Goal: Information Seeking & Learning: Learn about a topic

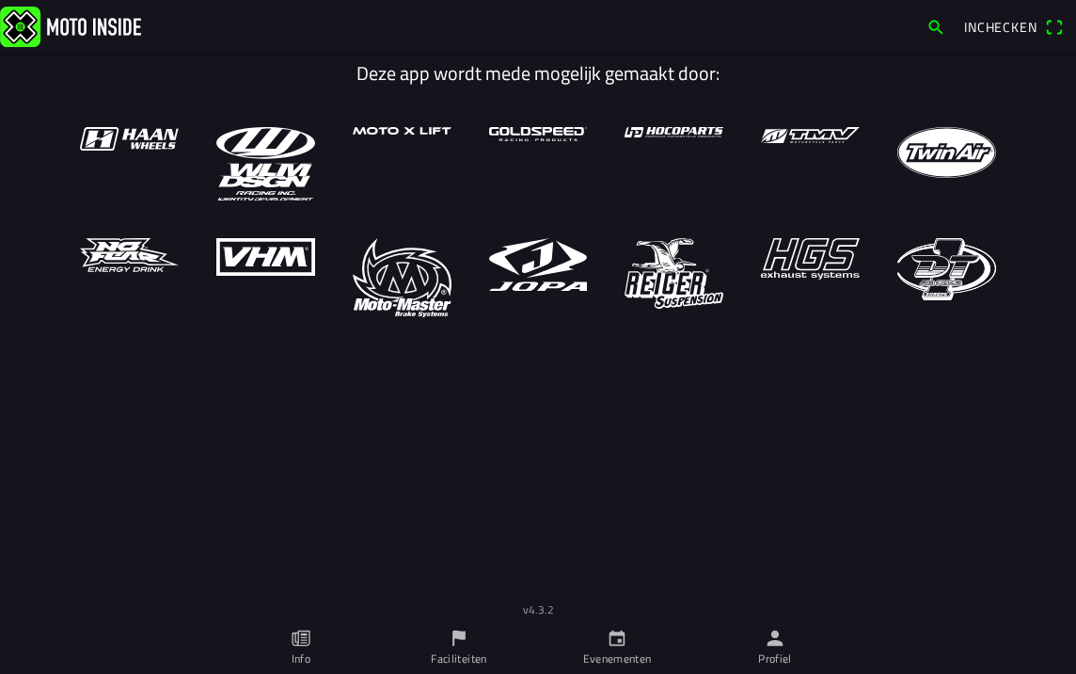
click at [626, 629] on icon "calendar" at bounding box center [617, 637] width 21 height 21
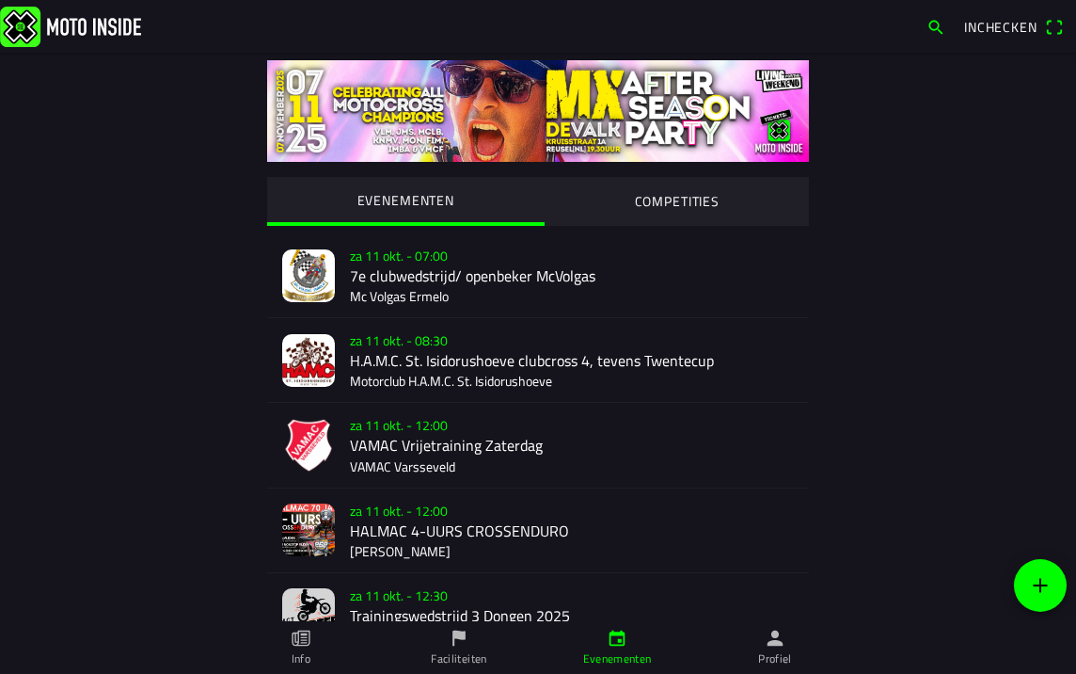
click at [504, 303] on div "za 11 okt. - 07:00 7e clubwedstrijd/ openbeker McVolgas Mc Volgas Ermelo" at bounding box center [572, 275] width 444 height 84
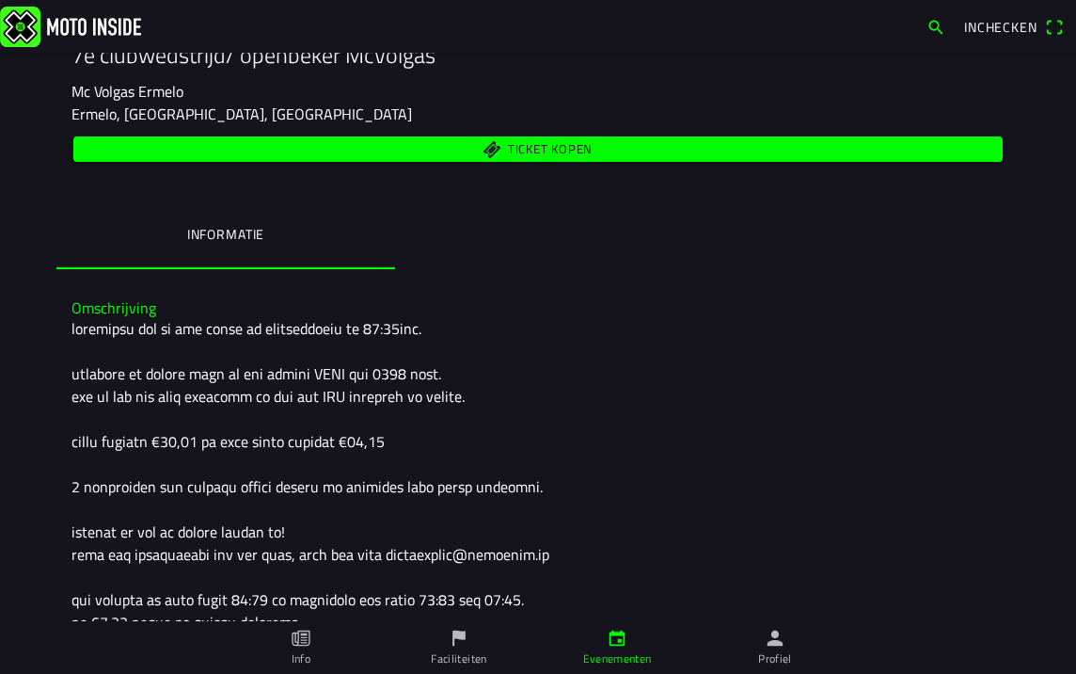
scroll to position [282, 0]
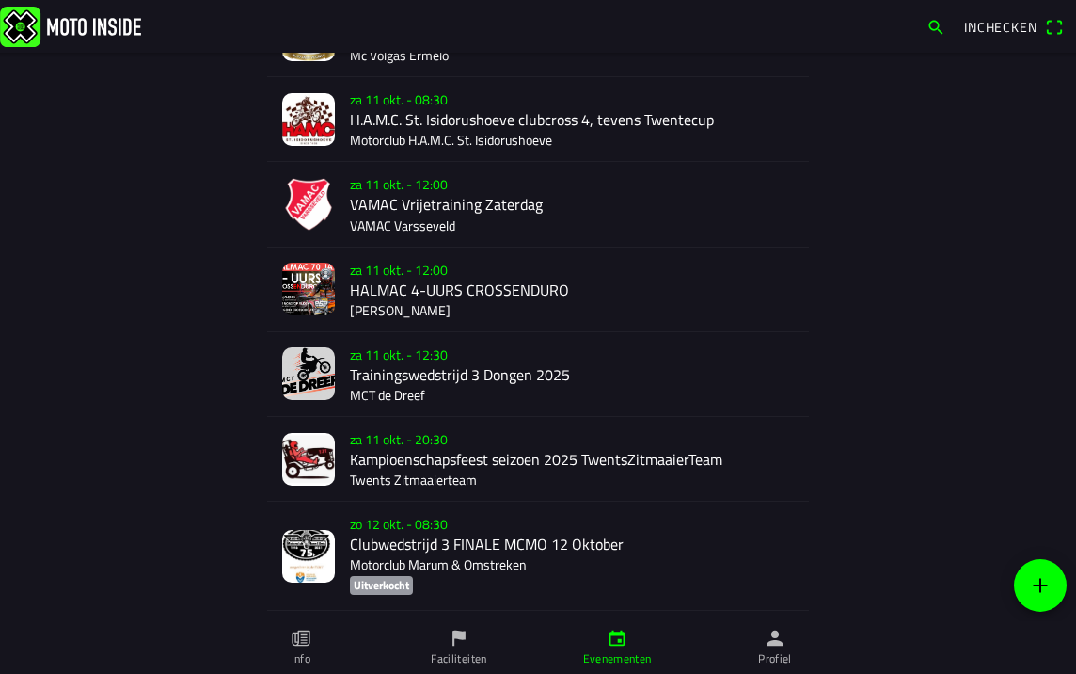
scroll to position [282, 0]
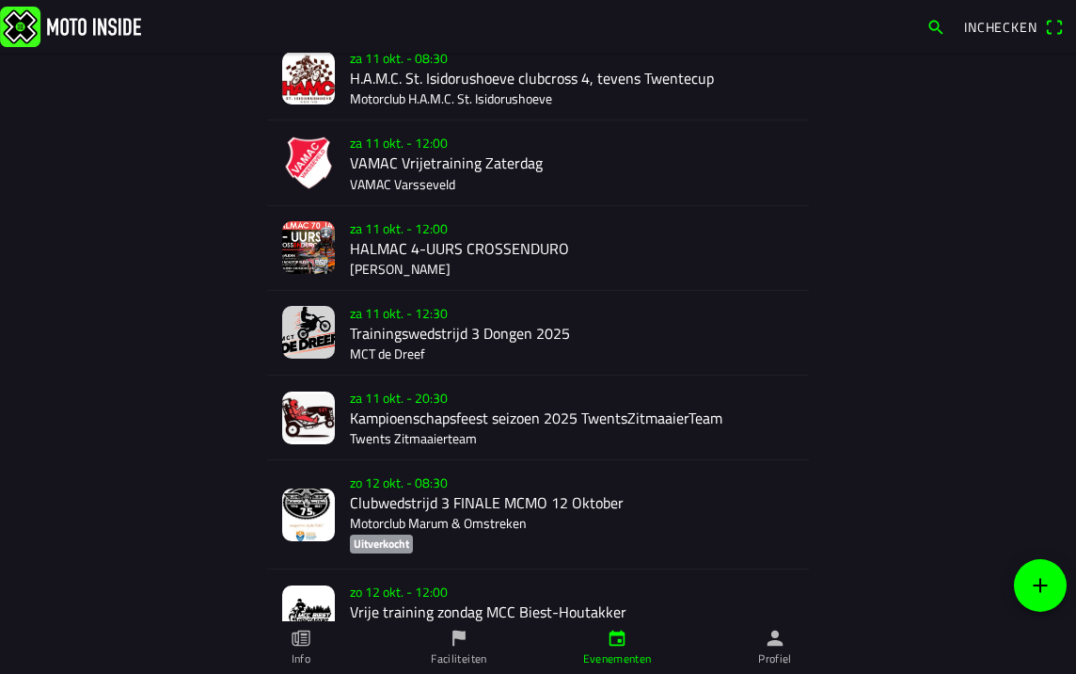
click at [425, 333] on div "za 11 okt. - 12:30 Trainingswedstrijd 3 Dongen 2025 MCT de Dreef" at bounding box center [572, 333] width 444 height 84
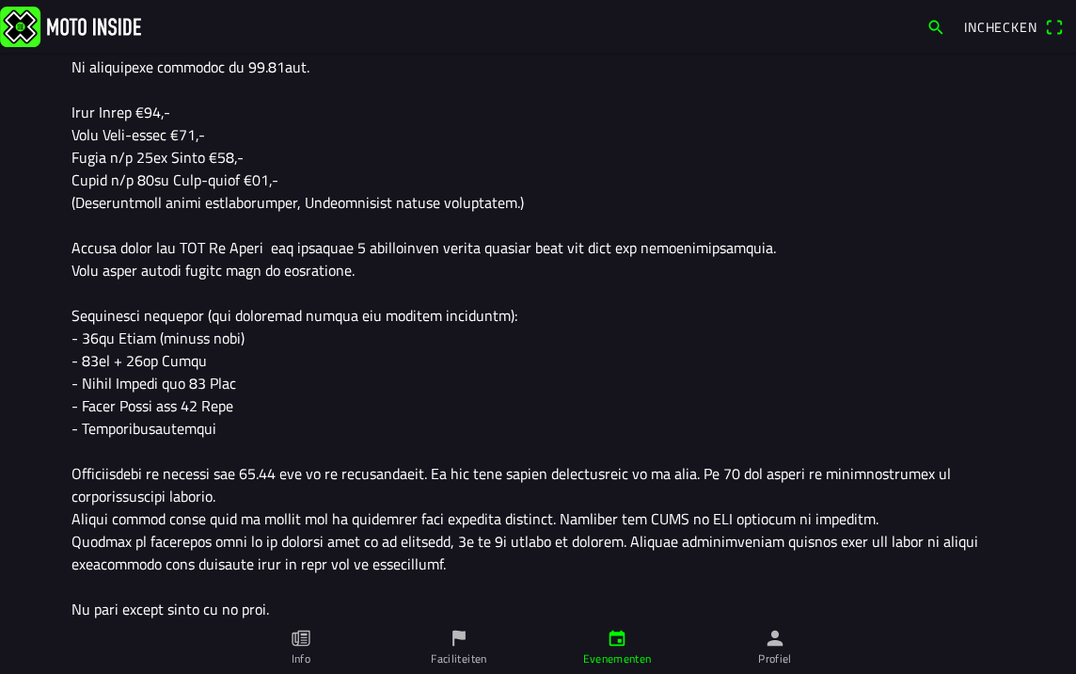
scroll to position [658, 0]
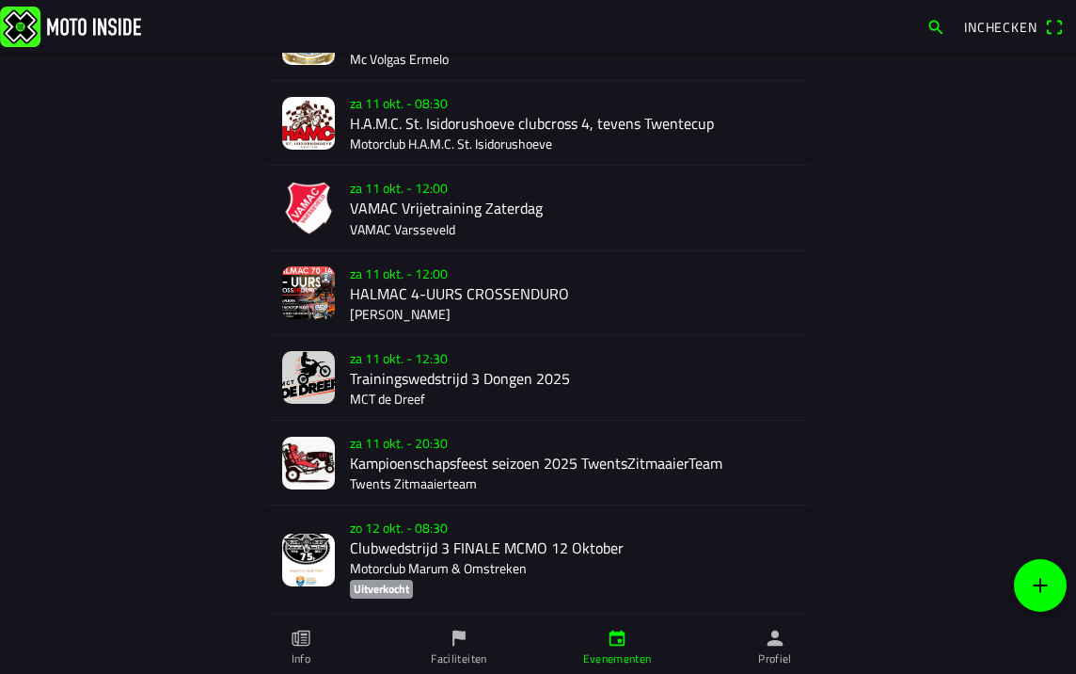
scroll to position [282, 0]
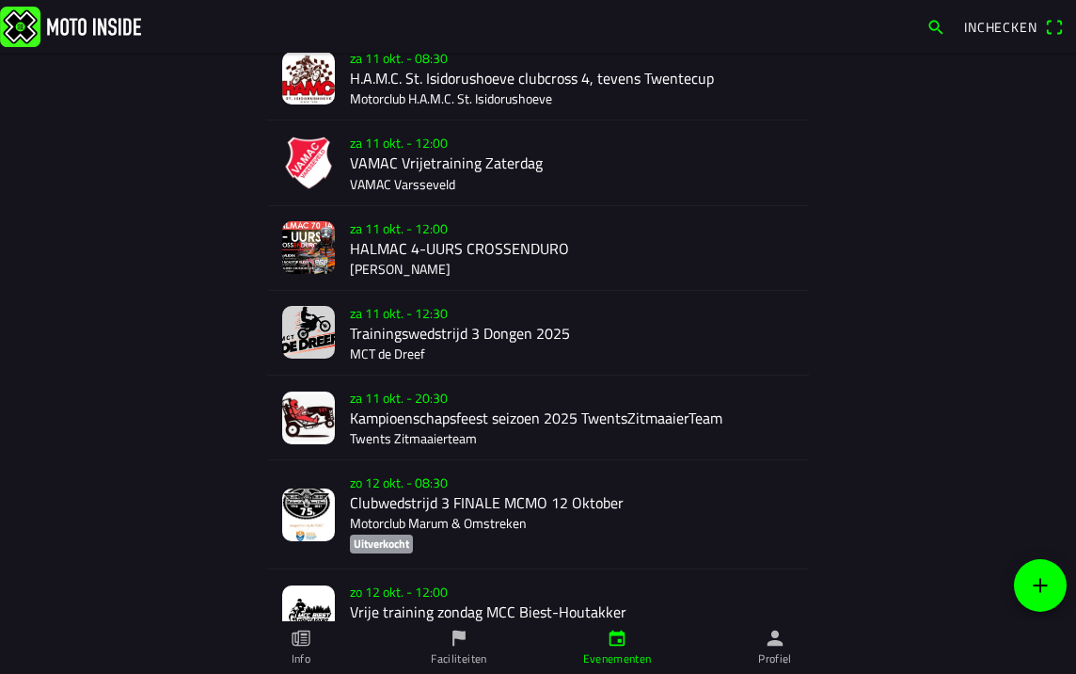
click at [501, 417] on div "[DATE] 20:30 Kampioenschapsfeest seizoen 2025 TwentsZitmaaierTeam Twents Zitmaa…" at bounding box center [572, 417] width 444 height 84
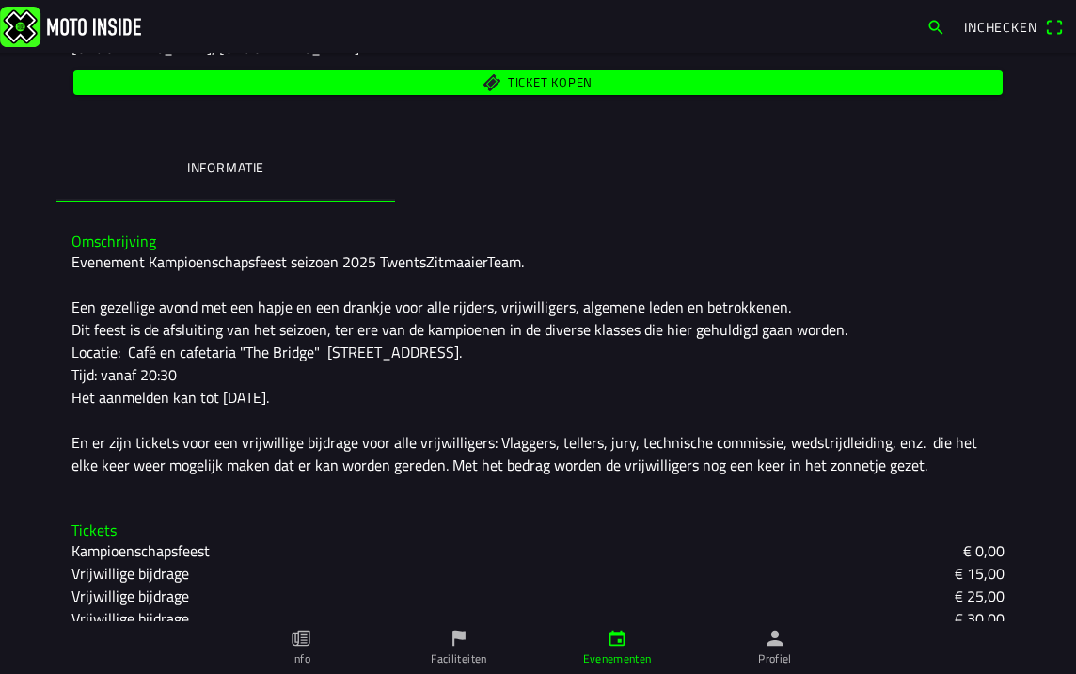
scroll to position [359, 0]
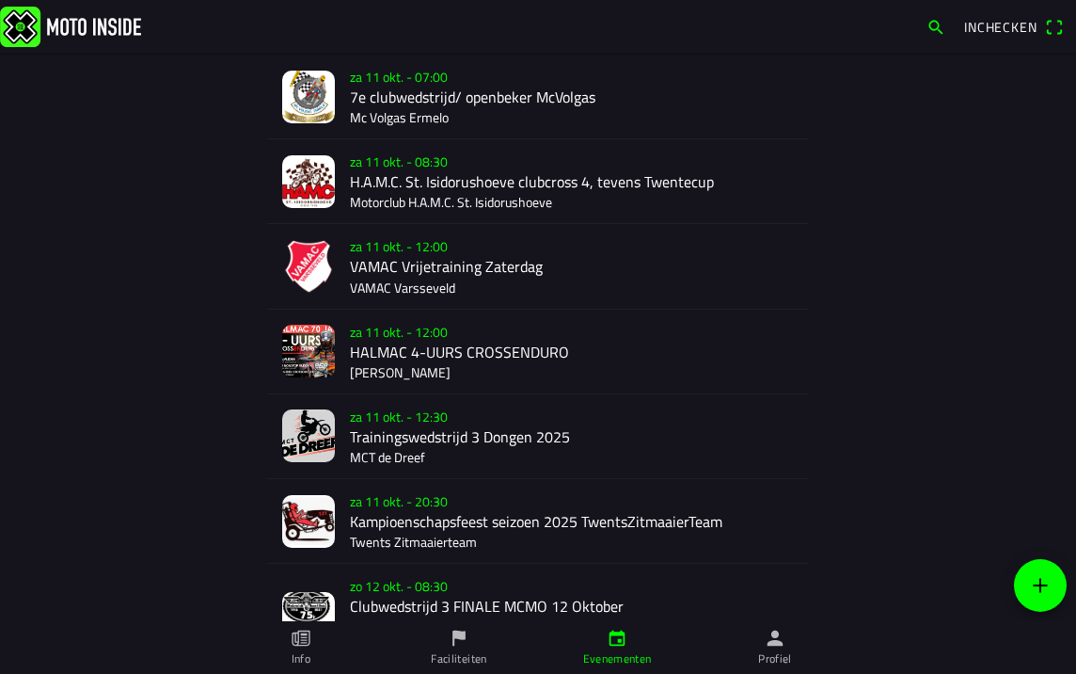
scroll to position [188, 0]
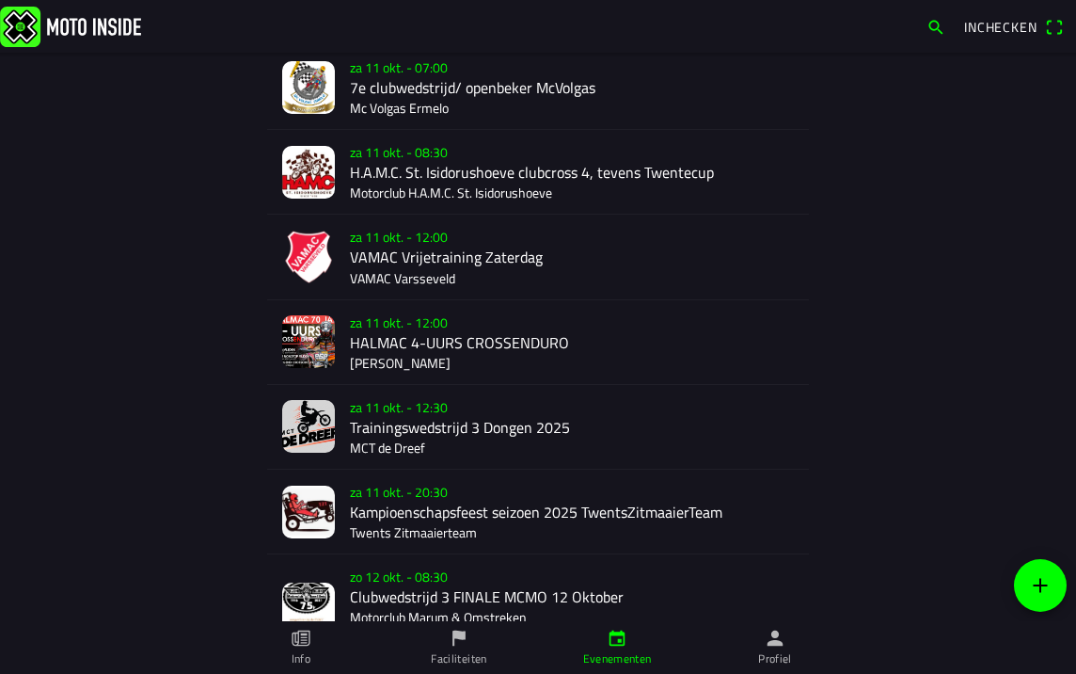
click at [421, 523] on div "[DATE] 20:30 Kampioenschapsfeest seizoen 2025 TwentsZitmaaierTeam Twents Zitmaa…" at bounding box center [572, 511] width 444 height 84
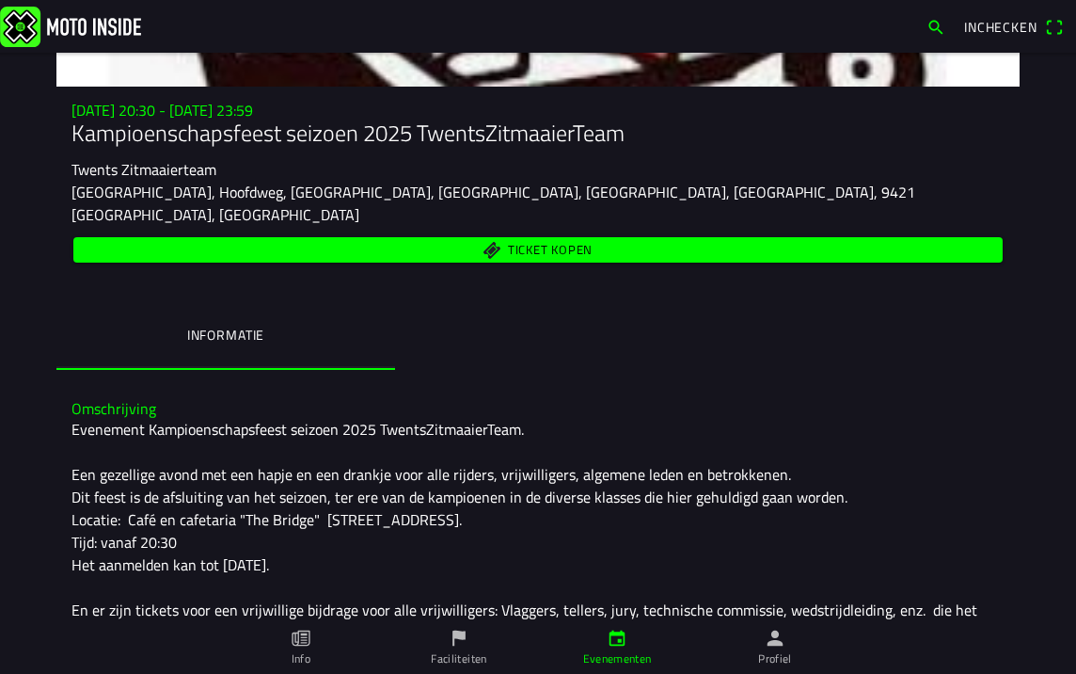
scroll to position [188, 0]
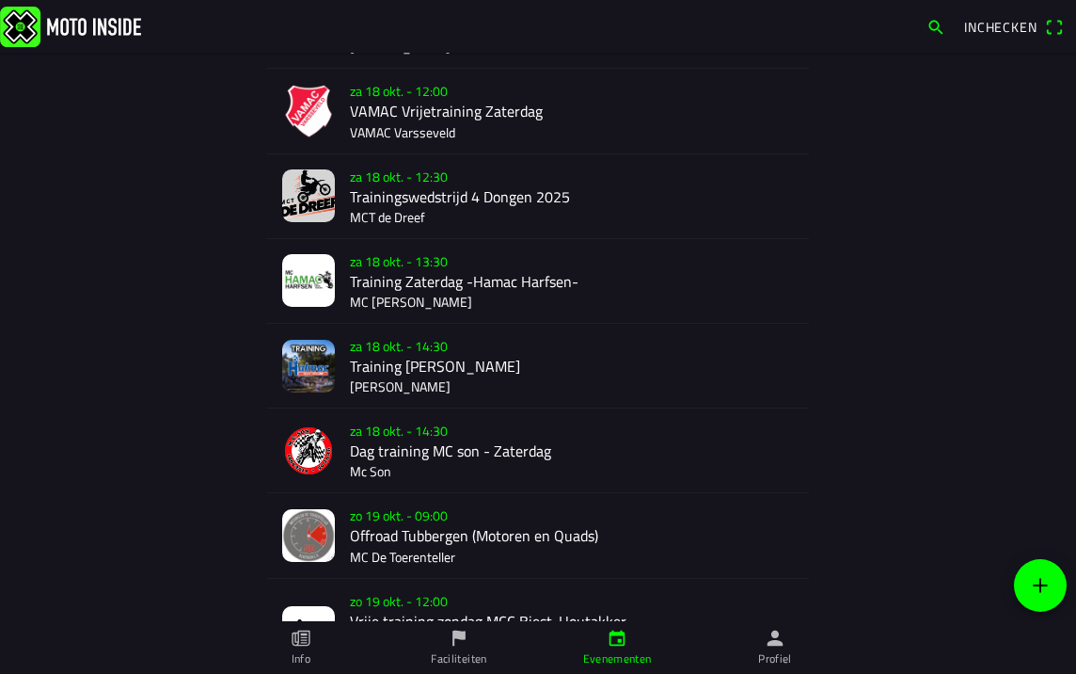
scroll to position [1451, 0]
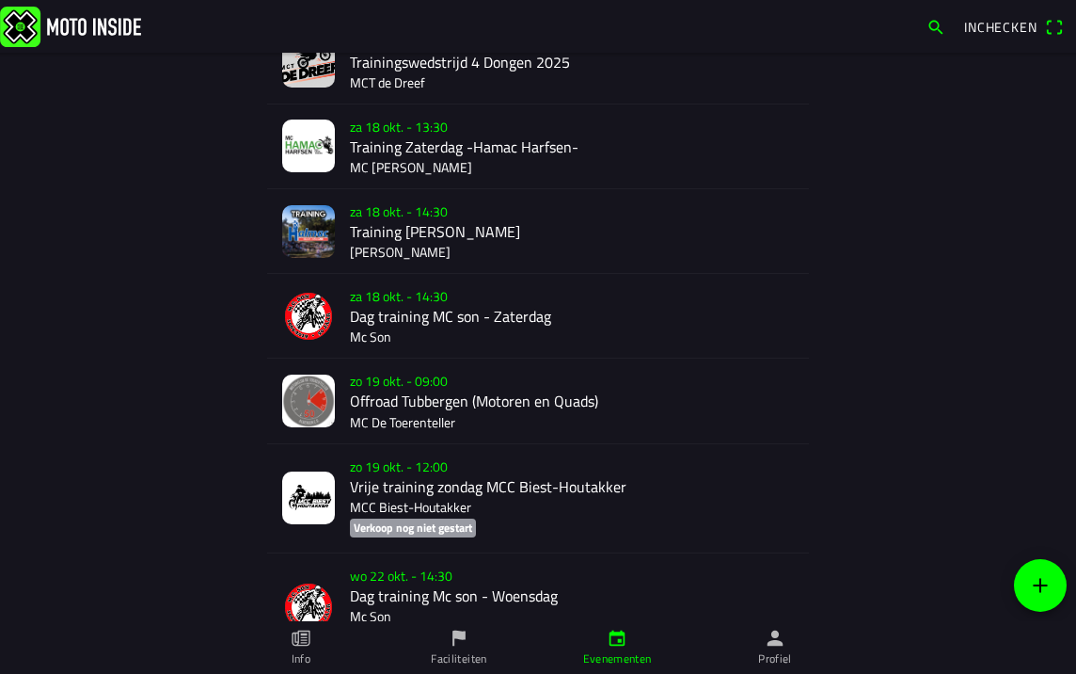
click at [469, 396] on div "[DATE] 09:00 Offroad Tubbergen (Motoren en Quads) MC De Toerenteller" at bounding box center [572, 400] width 444 height 84
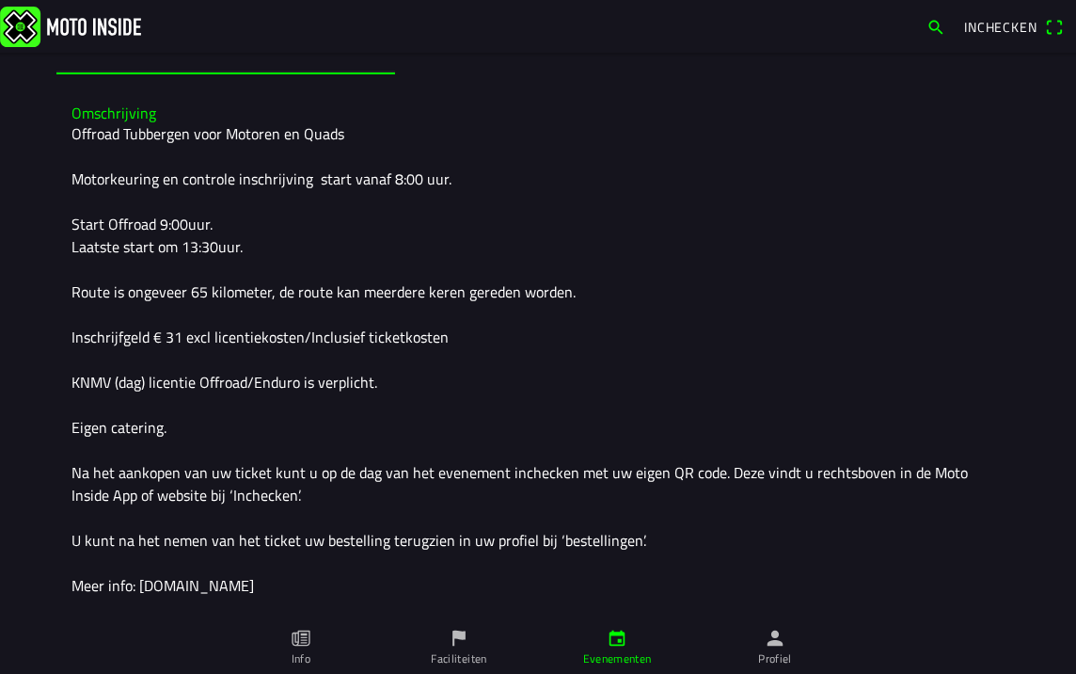
scroll to position [517, 0]
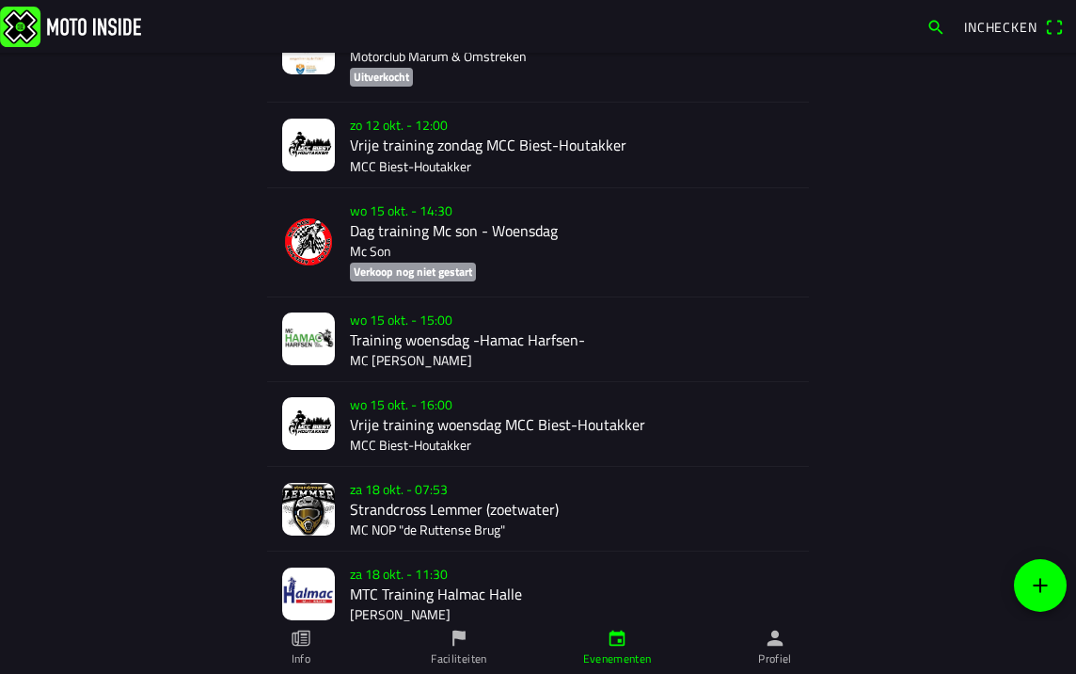
scroll to position [753, 0]
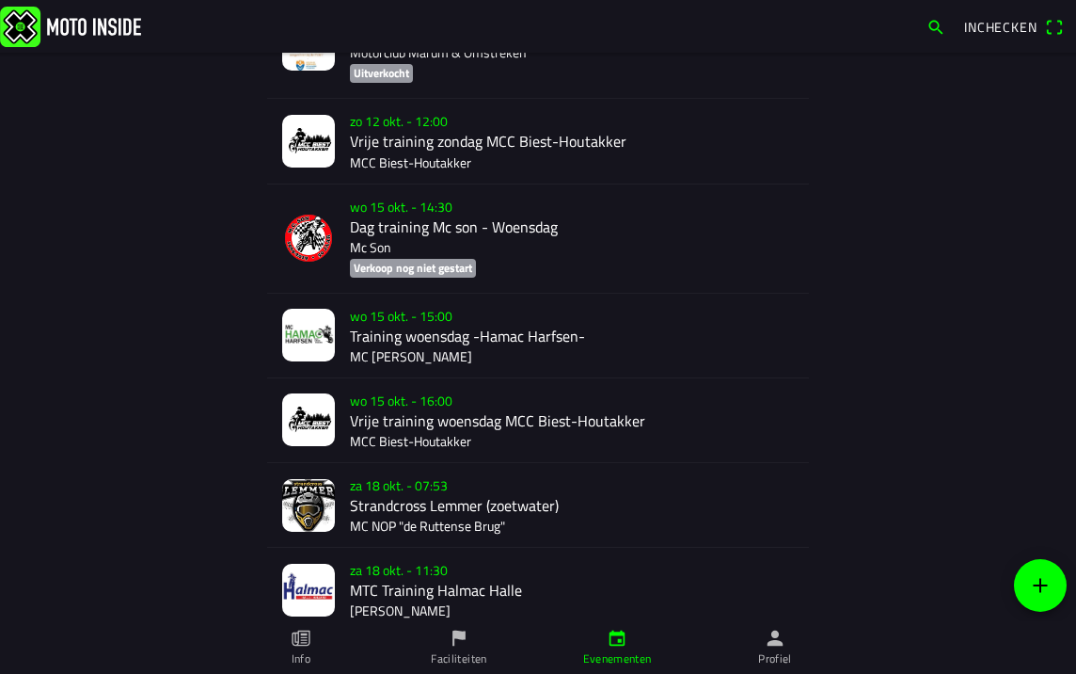
click at [495, 228] on div "[DATE] 14:30 Dag training Mc son - Woensdag Mc Son Verkoop nog niet gestart" at bounding box center [572, 238] width 444 height 108
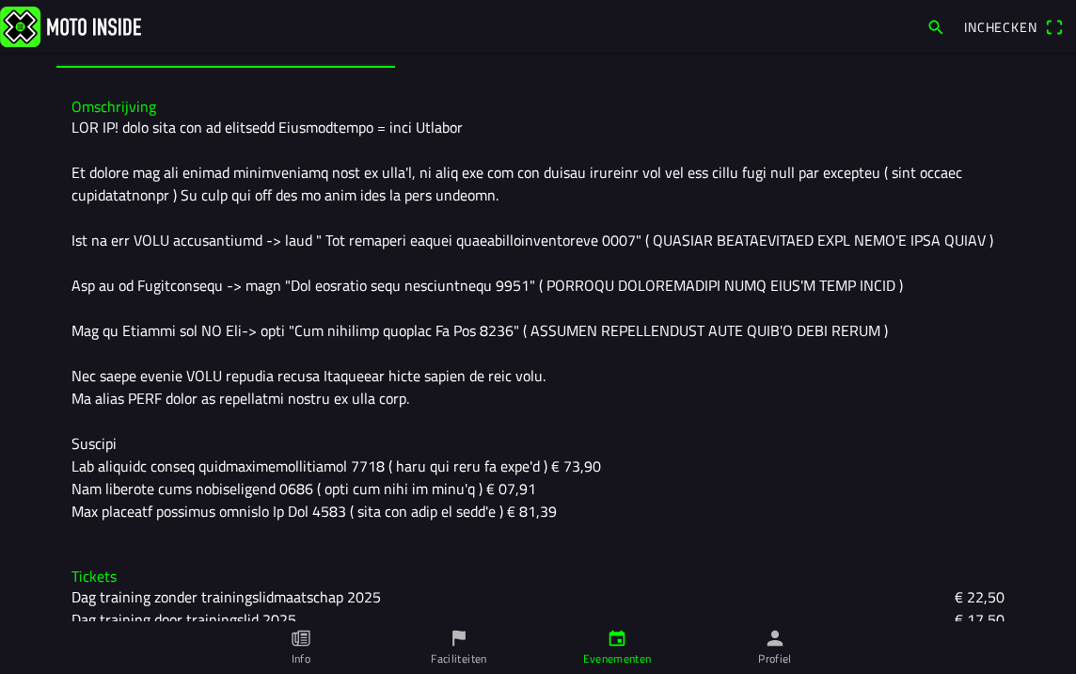
scroll to position [563, 0]
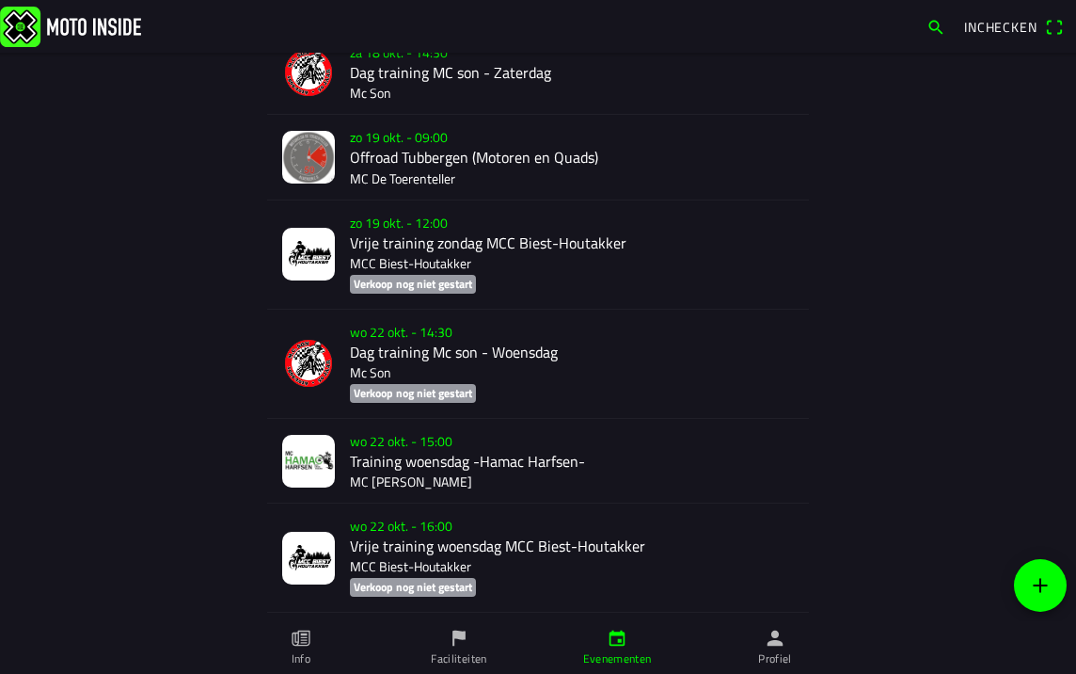
scroll to position [1975, 0]
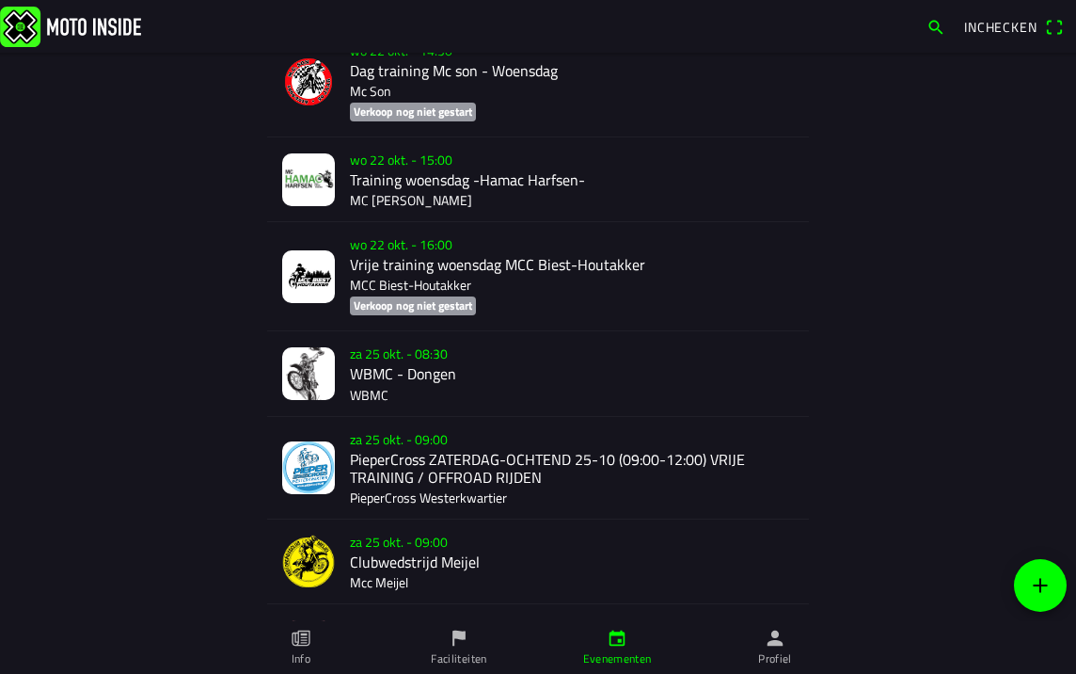
click at [422, 371] on div "za 25 okt. - 08:30 WBMC - Dongen WBMC" at bounding box center [572, 373] width 444 height 84
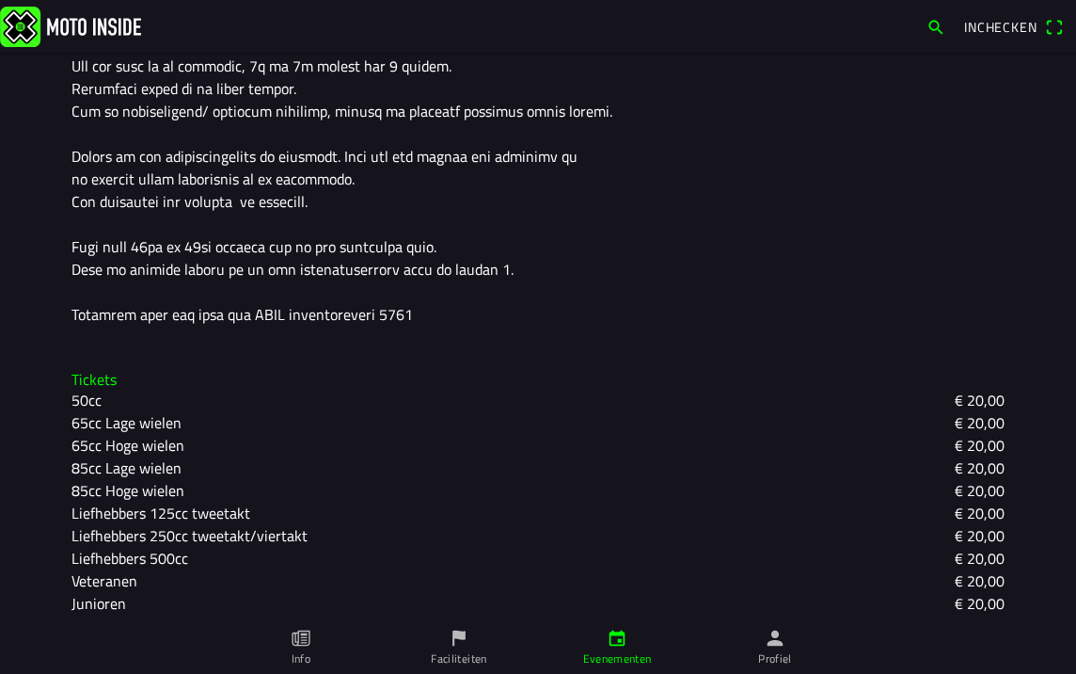
scroll to position [879, 0]
